Goal: Obtain resource: Download file/media

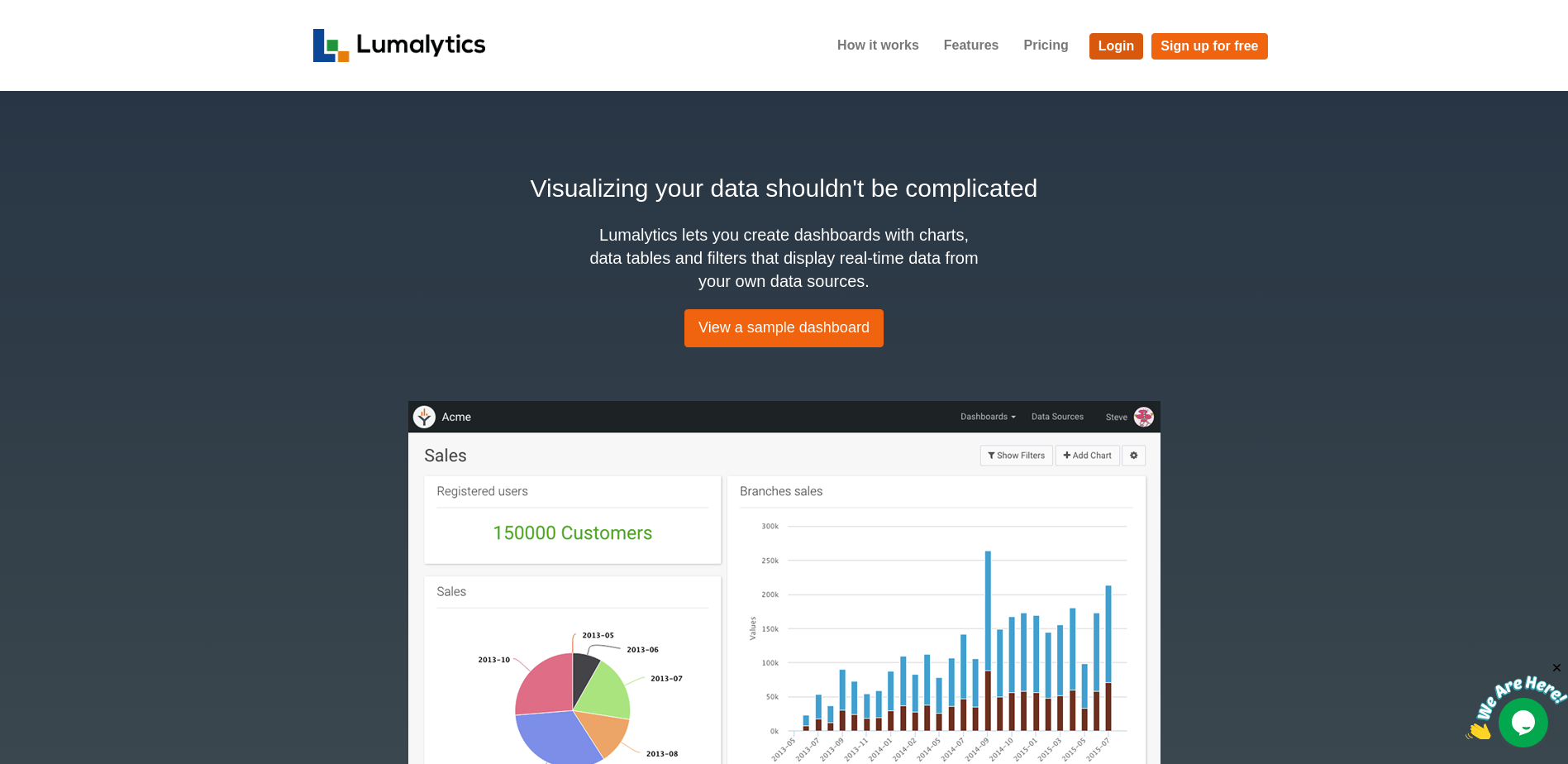
click at [1111, 40] on link "Login" at bounding box center [1117, 46] width 55 height 26
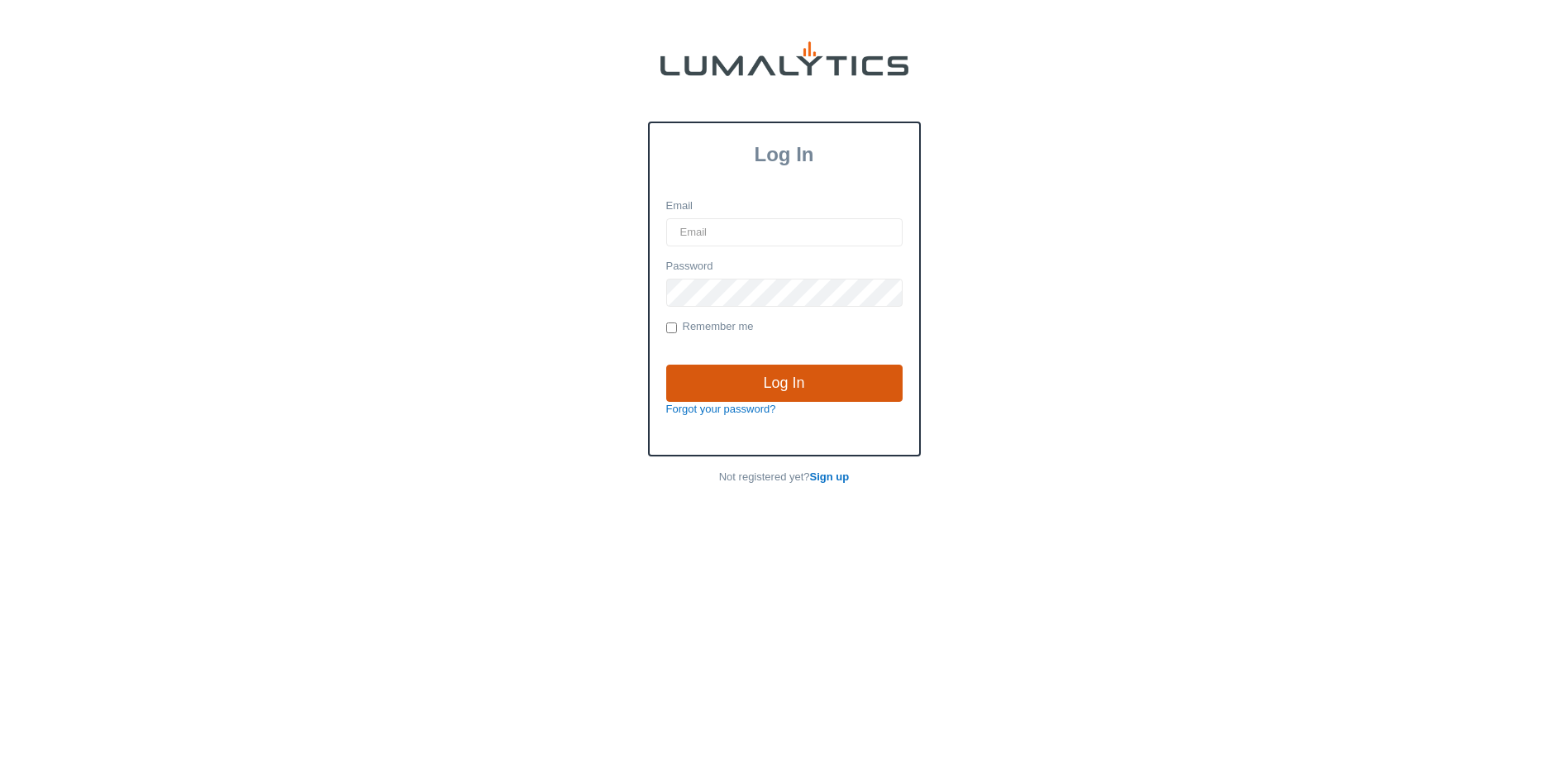
type input "[EMAIL_ADDRESS][DOMAIN_NAME]"
click at [818, 385] on input "Log In" at bounding box center [784, 384] width 237 height 38
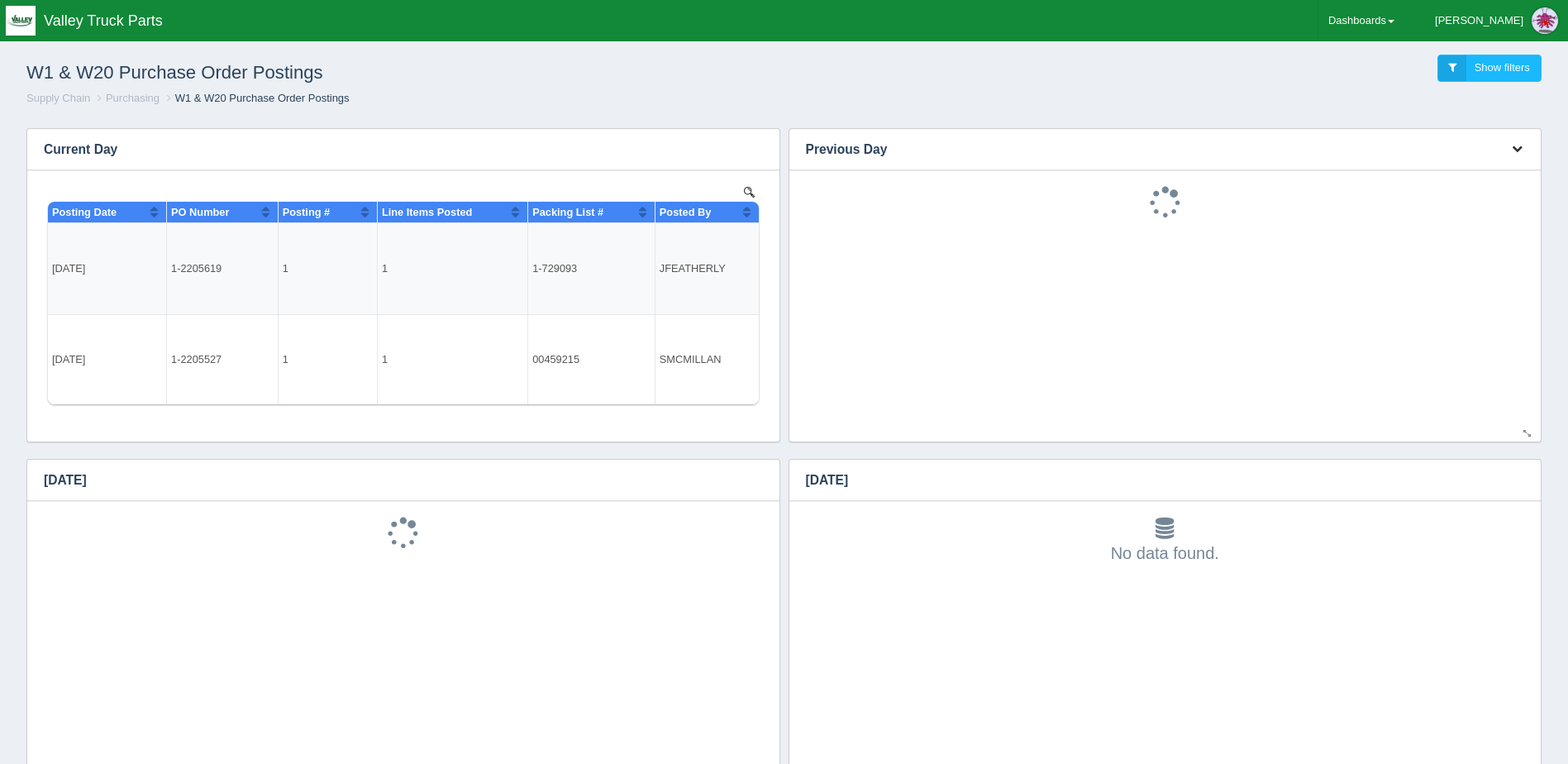
click at [1517, 145] on icon "button" at bounding box center [1518, 148] width 10 height 10
click at [1478, 166] on link "Download CSV" at bounding box center [1463, 174] width 132 height 24
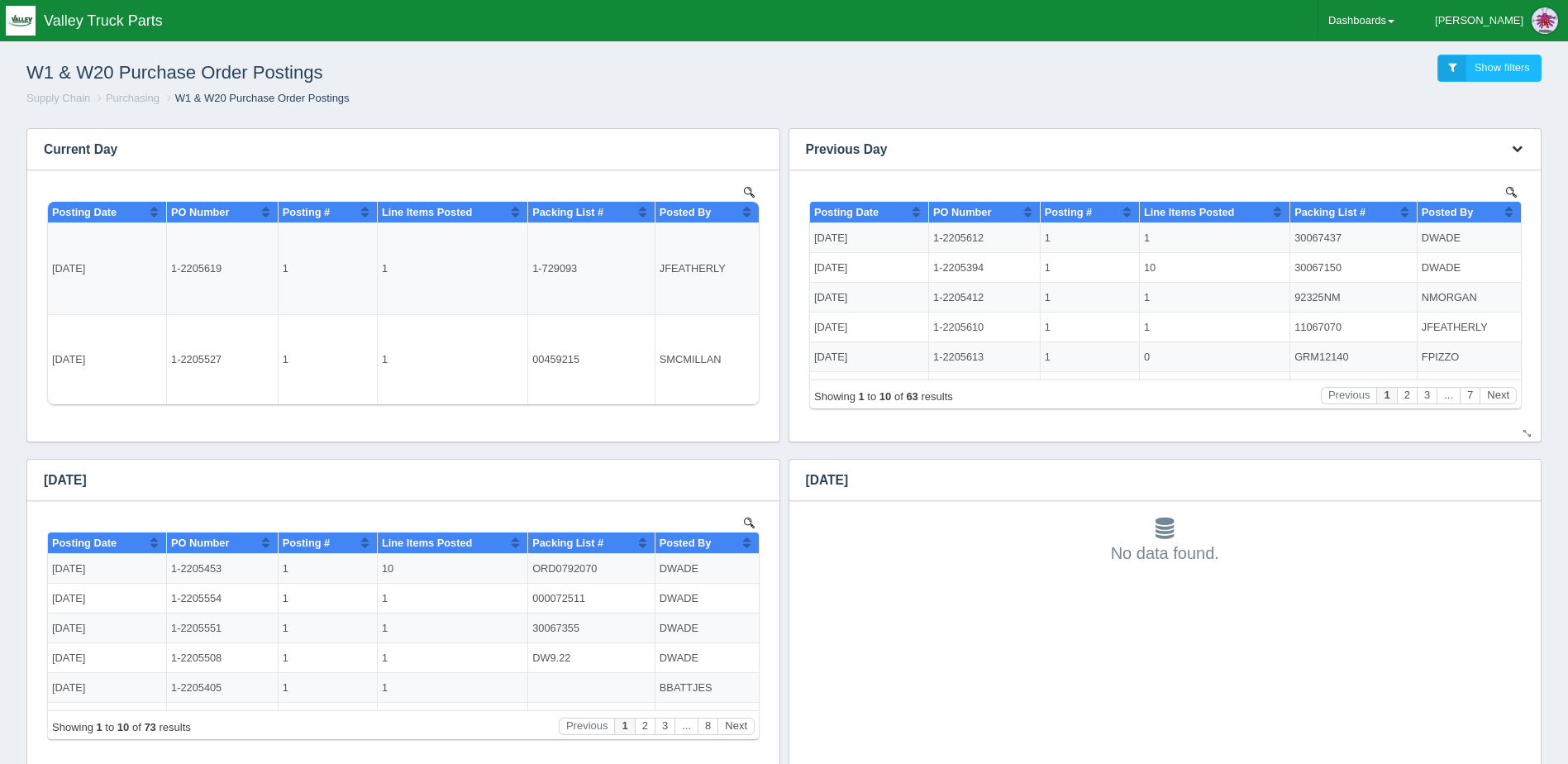
click at [1517, 141] on button "button" at bounding box center [1518, 149] width 23 height 25
click at [1479, 171] on link "Download CSV" at bounding box center [1463, 174] width 132 height 24
